Goal: Find specific page/section: Find specific page/section

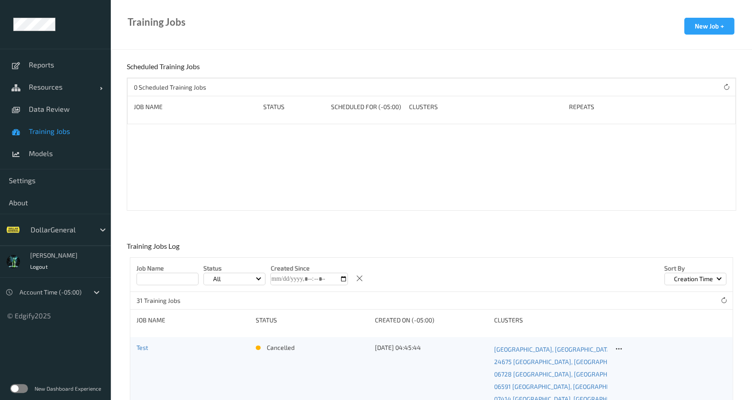
click at [53, 133] on span "Training Jobs" at bounding box center [65, 131] width 73 height 9
click at [56, 116] on link "Data Review" at bounding box center [55, 109] width 111 height 22
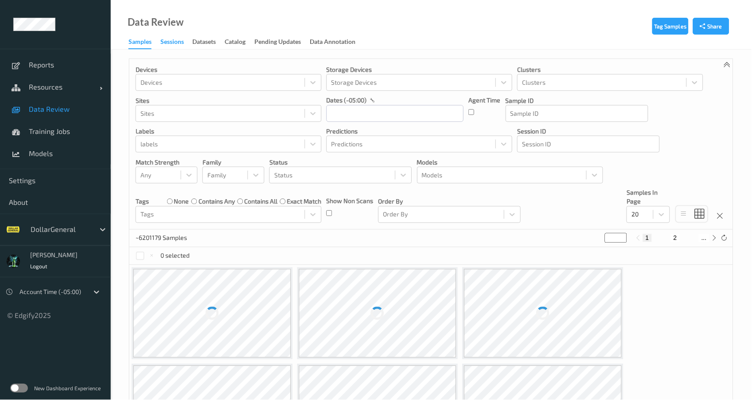
click at [167, 45] on div "Sessions" at bounding box center [171, 42] width 23 height 11
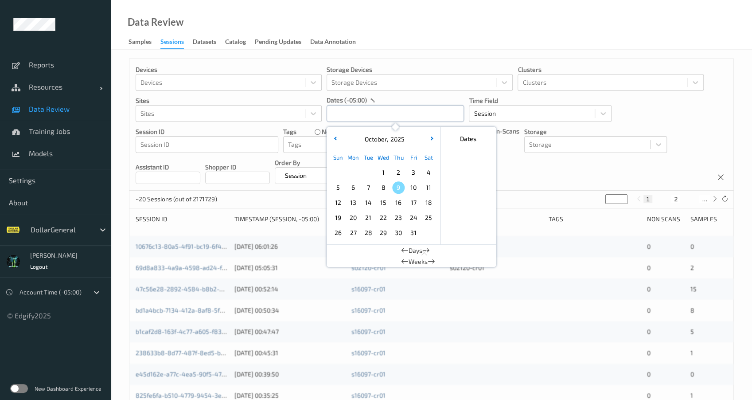
click at [398, 115] on input "text" at bounding box center [395, 113] width 137 height 17
click at [335, 140] on button "button" at bounding box center [335, 139] width 9 height 9
click at [353, 204] on span "15" at bounding box center [353, 202] width 12 height 12
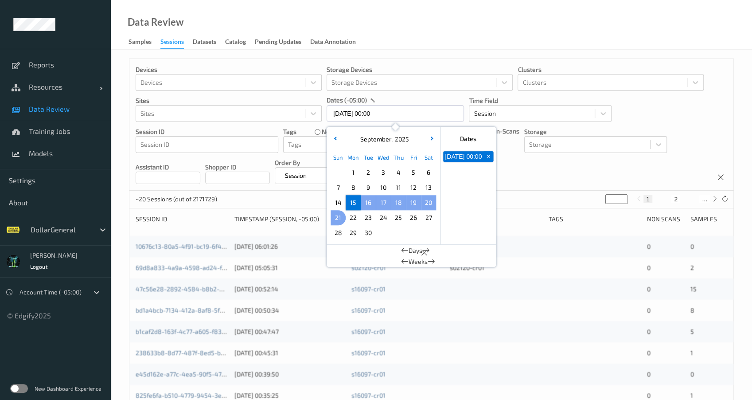
click at [335, 219] on span "21" at bounding box center [338, 217] width 12 height 12
type input "[DATE] 00:00 -> [DATE] 23:59"
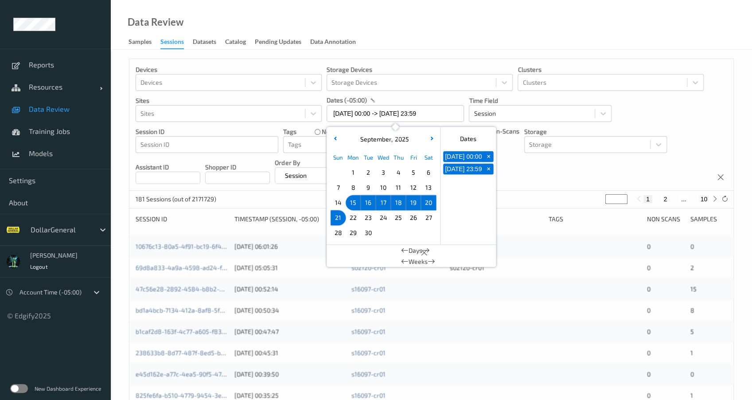
click at [270, 161] on div "Shopper ID" at bounding box center [237, 171] width 65 height 26
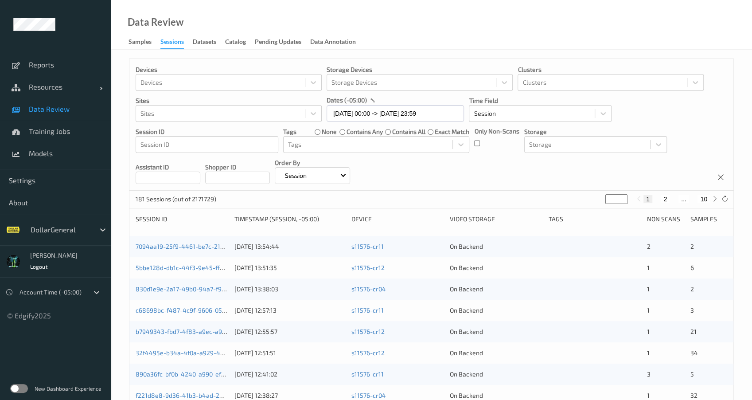
click at [664, 200] on button "2" at bounding box center [665, 199] width 9 height 8
type input "*"
click at [673, 200] on button "3" at bounding box center [673, 199] width 9 height 8
type input "*"
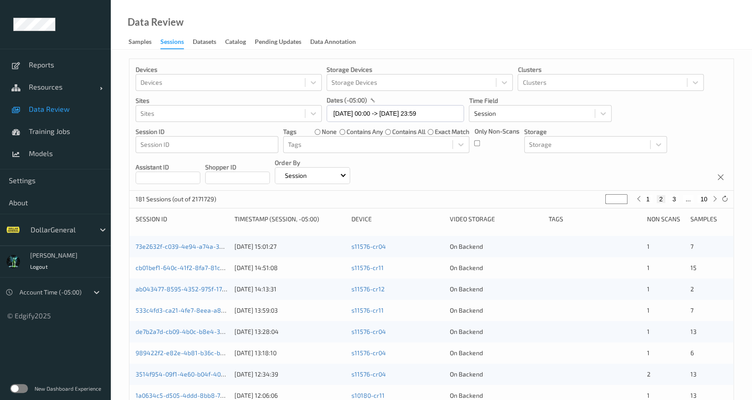
type input "*"
click at [679, 198] on button "4" at bounding box center [679, 199] width 9 height 8
type input "*"
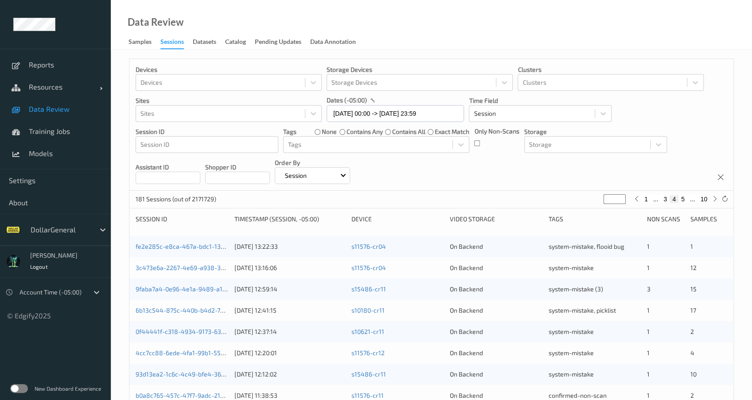
click at [682, 198] on button "5" at bounding box center [682, 199] width 9 height 8
type input "*"
click at [682, 198] on button "6" at bounding box center [682, 199] width 9 height 8
type input "*"
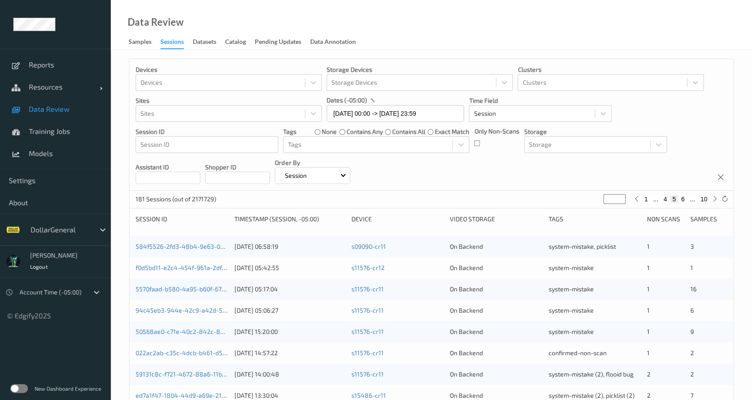
type input "*"
